Goal: Task Accomplishment & Management: Manage account settings

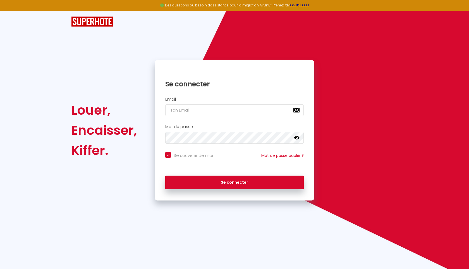
type input "p"
checkbox input "true"
type input "pr"
checkbox input "true"
type input "pre"
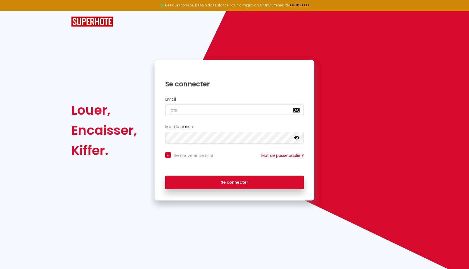
checkbox input "true"
type input "prem"
checkbox input "true"
type input "[PERSON_NAME]"
checkbox input "true"
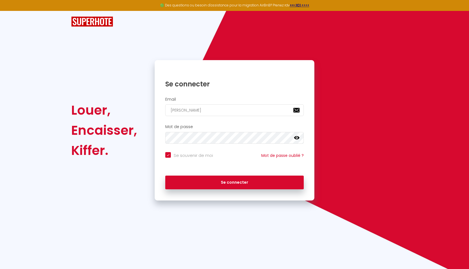
type input "premoi"
checkbox input "true"
type input "[PERSON_NAME]"
checkbox input "true"
type input "prem"
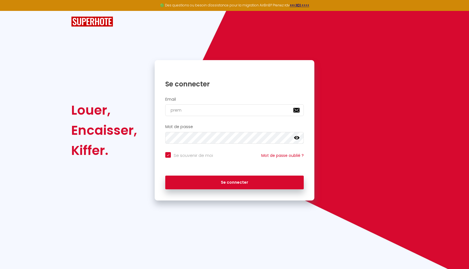
checkbox input "true"
type input "premi"
checkbox input "true"
type input "premiu"
checkbox input "true"
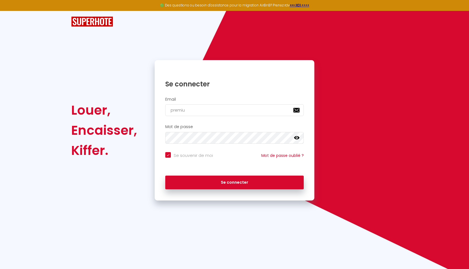
type input "premium"
checkbox input "true"
type input "premiums"
checkbox input "true"
type input "premiumsp"
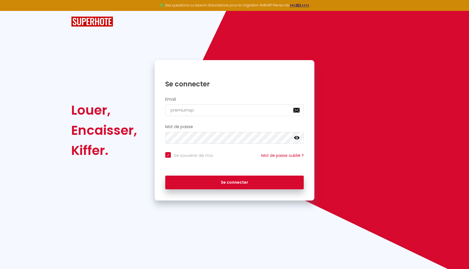
checkbox input "true"
type input "premiumspa"
checkbox input "true"
type input "premiumspac"
checkbox input "true"
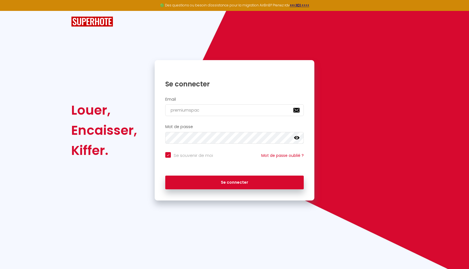
type input "premiumspace"
checkbox input "true"
type input "premiumspacel"
checkbox input "true"
type input "premiumspacelo"
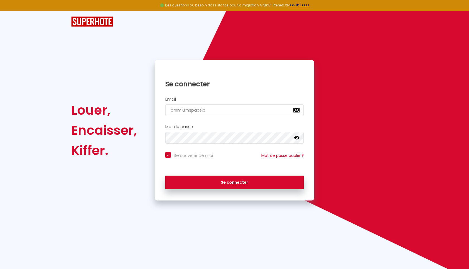
checkbox input "true"
type input "premiumspaceloc"
checkbox input "true"
click at [210, 109] on input "premiumspaceloc" at bounding box center [234, 110] width 138 height 12
type input "premiumspaceloc@"
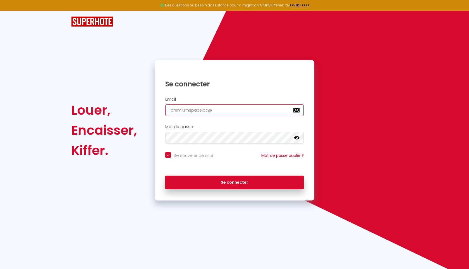
checkbox input "true"
type input "premiumspaceloc@m"
checkbox input "true"
type input "premiumspaceloc@"
checkbox input "true"
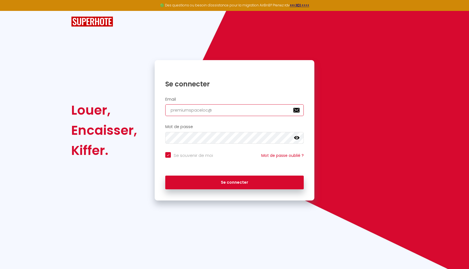
type input "premiumspaceloc@g"
checkbox input "true"
type input "premiumspaceloc@gm"
checkbox input "true"
type input "premiumspaceloc@gma"
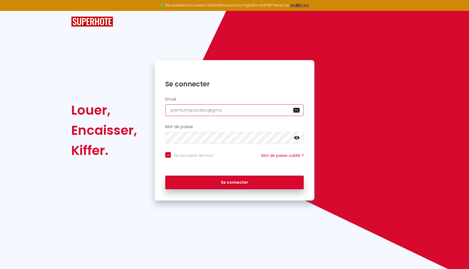
checkbox input "true"
type input "premiumspaceloc@gmai"
checkbox input "true"
type input "[EMAIL_ADDRESS]"
checkbox input "true"
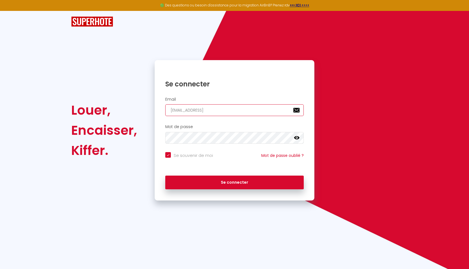
type input "[EMAIL_ADDRESS]."
checkbox input "true"
type input "premiumspaceloc@gmail.c"
checkbox input "true"
type input "[EMAIL_ADDRESS][DOMAIN_NAME]"
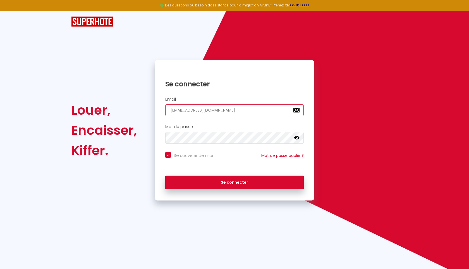
checkbox input "true"
type input "[EMAIL_ADDRESS][DOMAIN_NAME]"
checkbox input "true"
type input "[EMAIL_ADDRESS][DOMAIN_NAME]"
click at [298, 138] on icon at bounding box center [297, 137] width 6 height 3
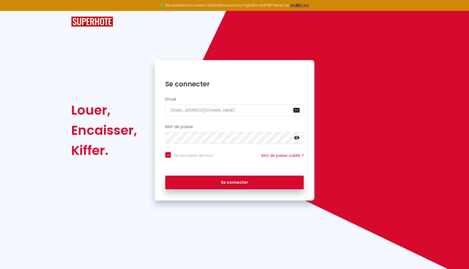
click at [298, 138] on icon at bounding box center [297, 137] width 6 height 4
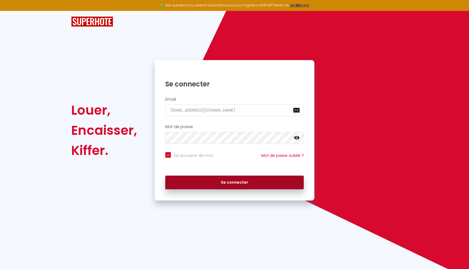
click at [210, 181] on button "Se connecter" at bounding box center [234, 182] width 138 height 14
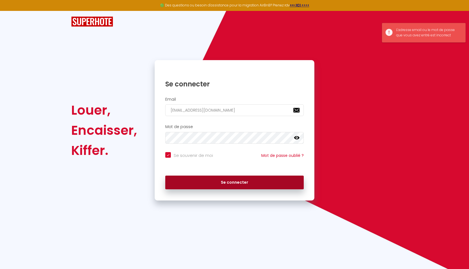
click at [210, 181] on button "Se connecter" at bounding box center [234, 182] width 138 height 14
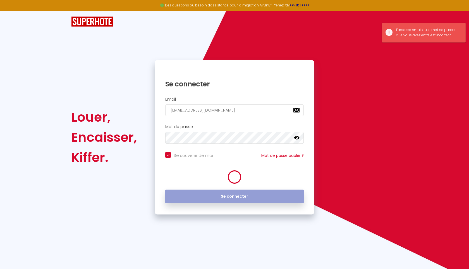
checkbox input "true"
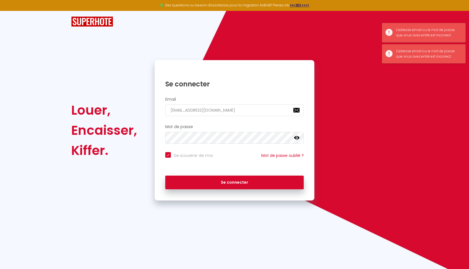
click at [85, 20] on img at bounding box center [92, 21] width 42 height 10
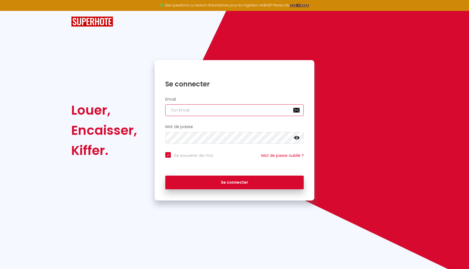
click at [241, 114] on input "email" at bounding box center [234, 110] width 138 height 12
type input "p"
checkbox input "true"
type input "pr"
checkbox input "true"
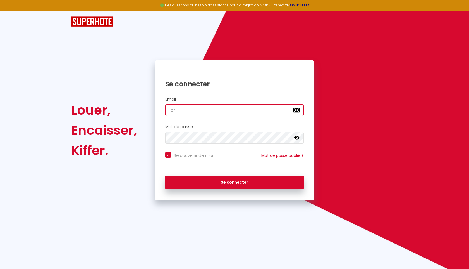
type input "pre"
checkbox input "true"
type input "prem"
checkbox input "true"
type input "premi"
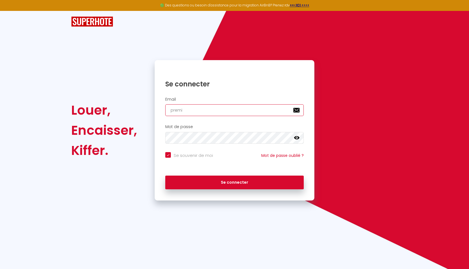
checkbox input "true"
type input "premiu"
checkbox input "true"
type input "premium"
checkbox input "true"
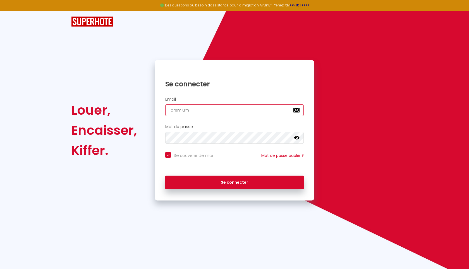
type input "premiump"
checkbox input "true"
type input "premiumpa"
checkbox input "true"
type input "premiump"
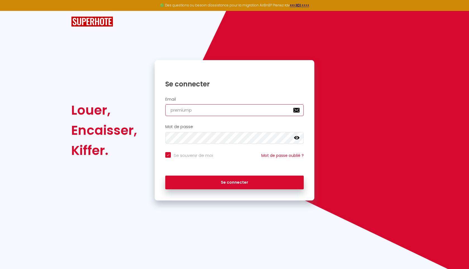
checkbox input "true"
type input "premium"
checkbox input "true"
type input "premiums"
checkbox input "true"
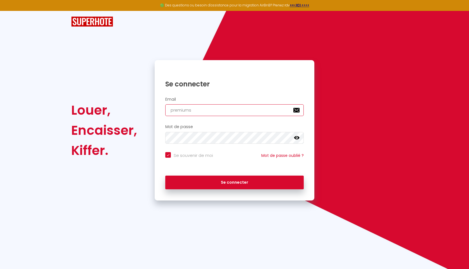
type input "premiumsp"
checkbox input "true"
type input "premiumspa"
checkbox input "true"
type input "premiumspac"
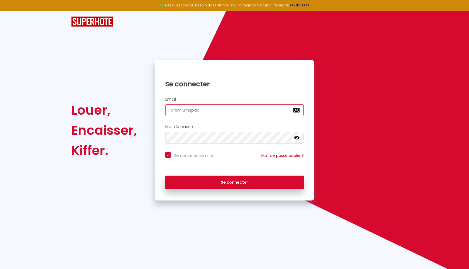
checkbox input "true"
type input "premiumspace"
checkbox input "true"
type input "premiumspacel"
checkbox input "true"
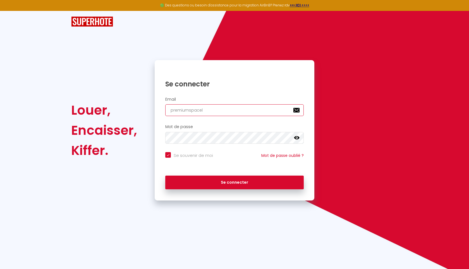
type input "premiumspacelo"
checkbox input "true"
type input "premiumspaceloc"
checkbox input "true"
type input "premiumspaceloc@"
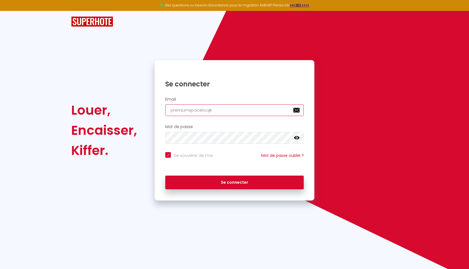
checkbox input "true"
type input "premiumspaceloc@g"
checkbox input "true"
type input "premiumspaceloc@gm"
checkbox input "true"
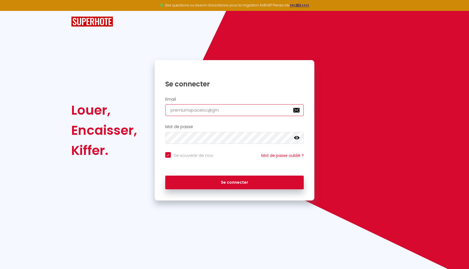
type input "premiumspaceloc@gma"
checkbox input "true"
type input "premiumspaceloc@gmai"
checkbox input "true"
type input "[EMAIL_ADDRESS]"
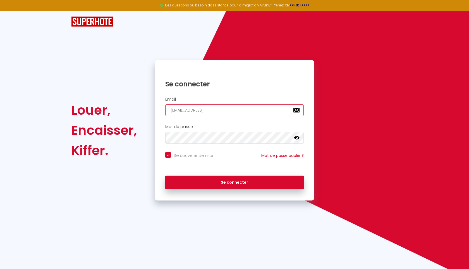
checkbox input "true"
type input "[EMAIL_ADDRESS]."
checkbox input "true"
type input "premiumspaceloc@gmail.c"
checkbox input "true"
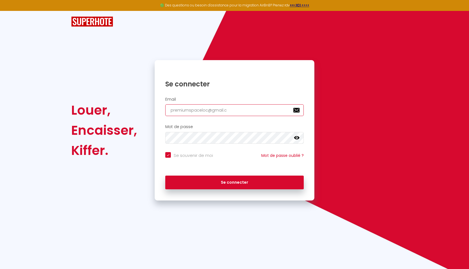
type input "[EMAIL_ADDRESS][DOMAIN_NAME]"
checkbox input "true"
type input "[EMAIL_ADDRESS][DOMAIN_NAME]"
checkbox input "true"
type input "[EMAIL_ADDRESS][DOMAIN_NAME]"
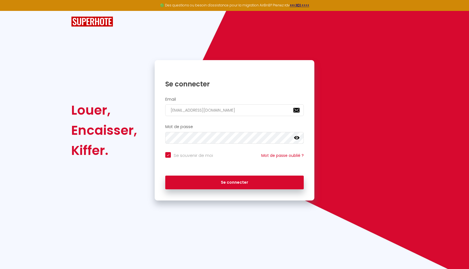
click at [222, 171] on div "Se connecter" at bounding box center [235, 182] width 160 height 25
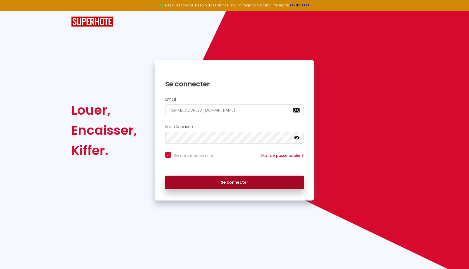
click at [220, 178] on button "Se connecter" at bounding box center [234, 182] width 138 height 14
checkbox input "true"
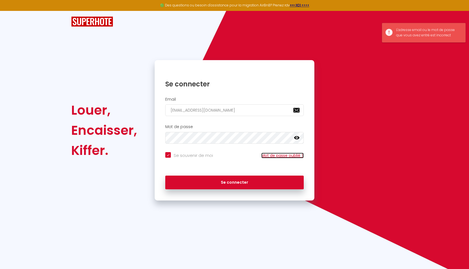
click at [279, 155] on link "Mot de passe oublié ?" at bounding box center [282, 155] width 42 height 6
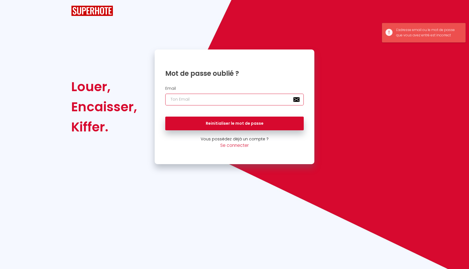
click at [234, 99] on input "email" at bounding box center [234, 100] width 138 height 12
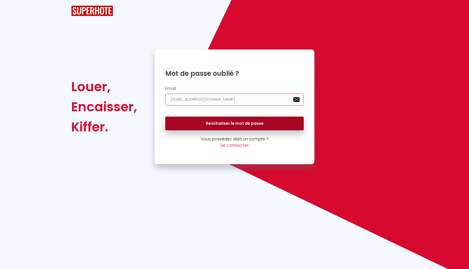
type input "[EMAIL_ADDRESS][DOMAIN_NAME]"
click at [238, 119] on button "Reinitialiser le mot de passe" at bounding box center [234, 123] width 138 height 14
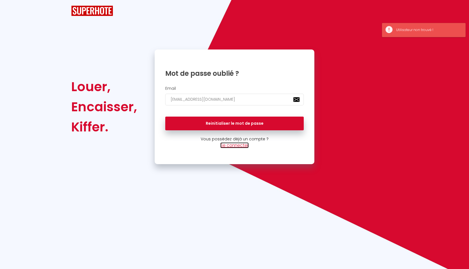
click at [235, 145] on link "Se connecter" at bounding box center [234, 145] width 28 height 6
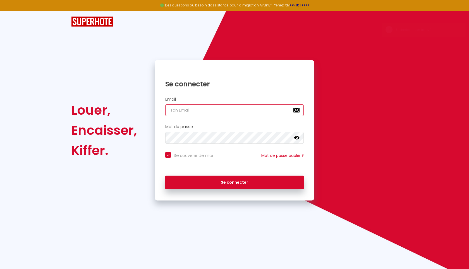
click at [224, 107] on input "email" at bounding box center [234, 110] width 138 height 12
type input "p"
checkbox input "true"
type input "pr"
checkbox input "true"
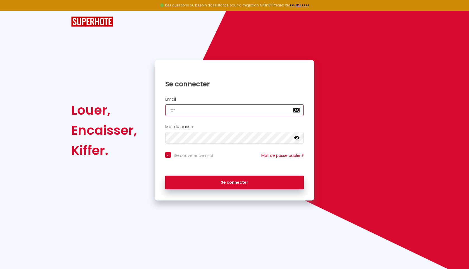
type input "pre"
checkbox input "true"
type input "prem"
checkbox input "true"
type input "[PERSON_NAME]"
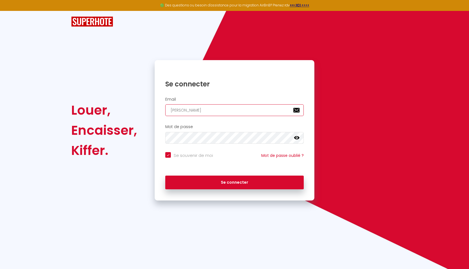
checkbox input "true"
type input "premoi"
checkbox input "true"
type input "[PERSON_NAME]"
checkbox input "true"
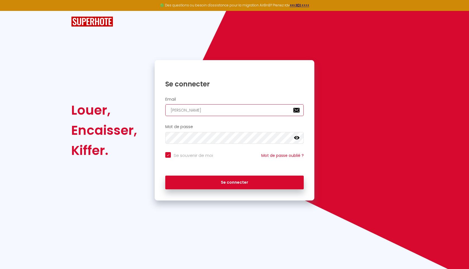
type input "prem"
checkbox input "true"
type input "premi"
checkbox input "true"
type input "premiu"
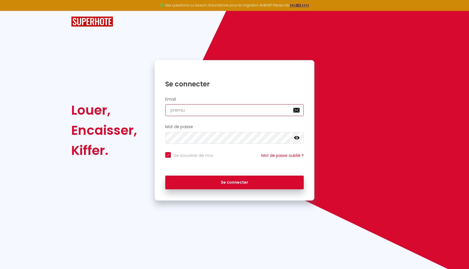
checkbox input "true"
type input "premium"
checkbox input "true"
type input "premiums"
checkbox input "true"
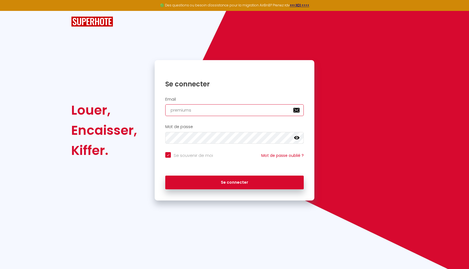
type input "premiumsp"
checkbox input "true"
type input "premiumspa"
checkbox input "true"
type input "premiumspac"
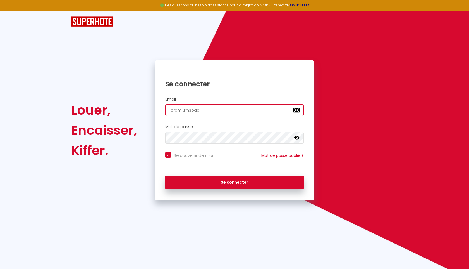
checkbox input "true"
type input "premiumspace"
checkbox input "true"
type input "premiumspacel"
checkbox input "true"
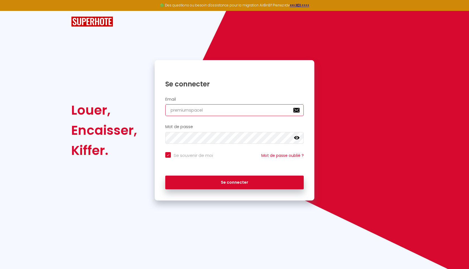
type input "premiumspacelo"
checkbox input "true"
type input "premiumspaceloc"
checkbox input "true"
type input "premiumspaceloc@"
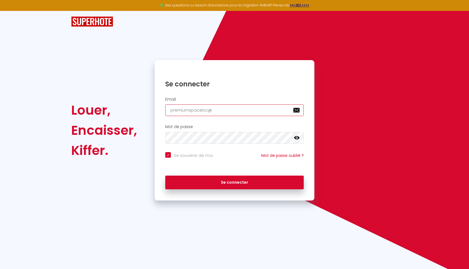
checkbox input "true"
type input "premiumspaceloc@g"
checkbox input "true"
type input "premiumspaceloc@gm"
checkbox input "true"
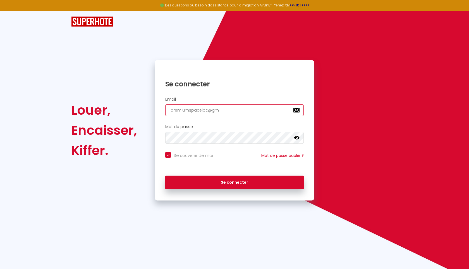
type input "premiumspaceloc@gma"
checkbox input "true"
type input "premiumspaceloc@gmai"
checkbox input "true"
type input "[EMAIL_ADDRESS]"
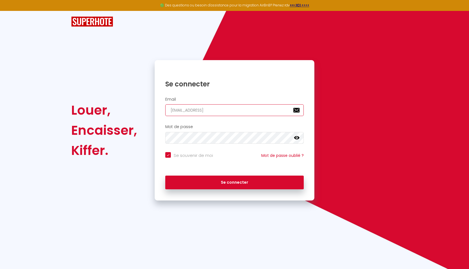
checkbox input "true"
type input "[EMAIL_ADDRESS]."
checkbox input "true"
type input "premiumspaceloc@gmail.c"
checkbox input "true"
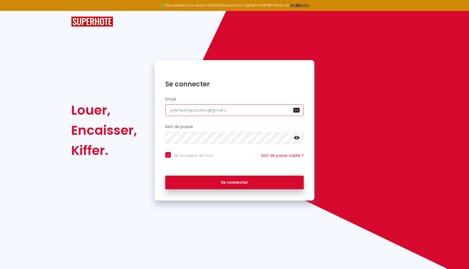
type input "[EMAIL_ADDRESS][DOMAIN_NAME]"
checkbox input "true"
type input "[EMAIL_ADDRESS][DOMAIN_NAME]"
checkbox input "true"
type input "[EMAIL_ADDRESS][DOMAIN_NAME]"
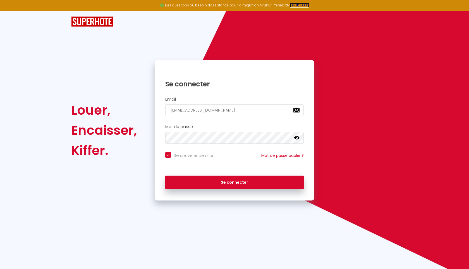
click at [291, 5] on strong ">>> ICI <<<<" at bounding box center [300, 5] width 20 height 5
